Goal: Information Seeking & Learning: Learn about a topic

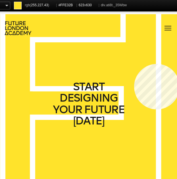
click at [134, 64] on div "START DESIGNING YOUR FUTURE [DATE]" at bounding box center [88, 103] width 177 height 179
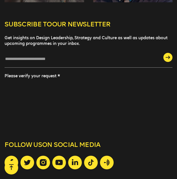
scroll to position [1649, 0]
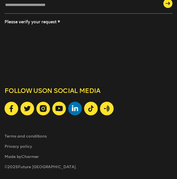
click at [76, 107] on icon at bounding box center [75, 108] width 6 height 6
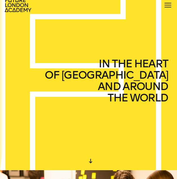
scroll to position [0, 0]
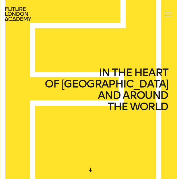
click at [170, 11] on div at bounding box center [167, 13] width 9 height 9
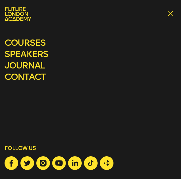
click at [170, 11] on div at bounding box center [172, 13] width 9 height 9
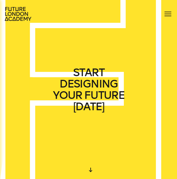
drag, startPoint x: 59, startPoint y: 71, endPoint x: 90, endPoint y: 124, distance: 60.8
click at [90, 124] on div "START DESIGNING YOUR FUTURE [DATE]" at bounding box center [88, 89] width 177 height 179
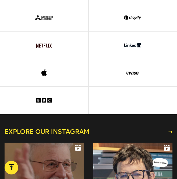
scroll to position [1342, 0]
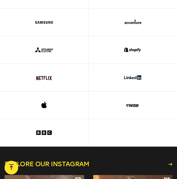
drag, startPoint x: 4, startPoint y: 34, endPoint x: 66, endPoint y: 145, distance: 127.0
copy main "Lo ipsumd sitame consec adi elits doeiusm te Incidi utlaboree do magnaa enimadm…"
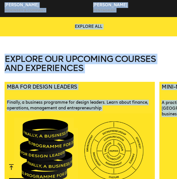
scroll to position [697, 0]
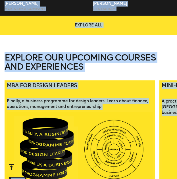
click at [109, 42] on main "START DESIGNING YOUR FUTURE [DATE] WE CREATE LEARNING EXPERIENCES IN THE HEART …" at bounding box center [88, 47] width 177 height 1488
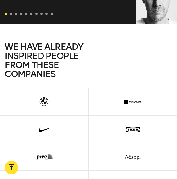
scroll to position [1179, 0]
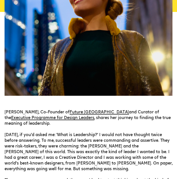
scroll to position [143, 0]
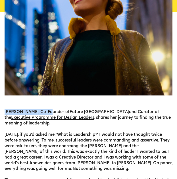
drag, startPoint x: 4, startPoint y: 111, endPoint x: 47, endPoint y: 112, distance: 42.6
copy p "Ekaterina Solomeina,"
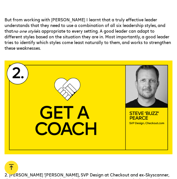
scroll to position [727, 0]
